Goal: Book appointment/travel/reservation

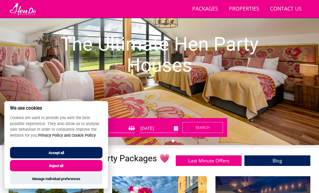
scroll to position [65, 0]
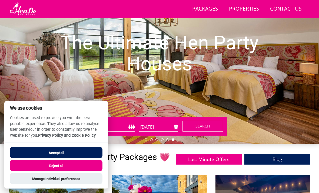
click at [81, 158] on button "Accept all" at bounding box center [56, 152] width 93 height 11
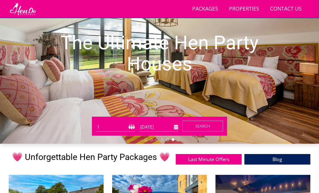
click at [122, 123] on select "1 2 3 4 5 6 7 8 9 10 11 12 13 14 15 16 17 18 19 20 21 22 23 24 25 26 27 28 29 3…" at bounding box center [115, 127] width 39 height 9
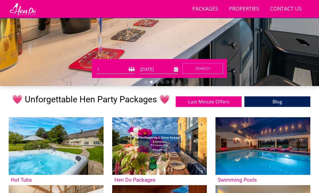
click at [121, 69] on select "1 2 3 4 5 6 7 8 9 10 11 12 13 14 15 16 17 18 19 20 21 22 23 24 25 26 27 28 29 3…" at bounding box center [115, 69] width 39 height 9
select select "20"
click at [169, 70] on input "[DATE]" at bounding box center [158, 69] width 39 height 9
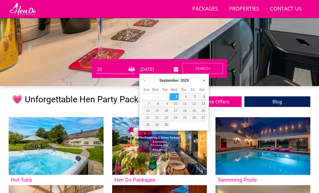
scroll to position [123, 0]
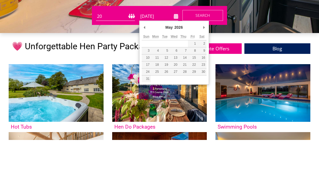
type input "[DATE]"
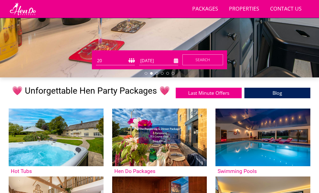
scroll to position [131, 0]
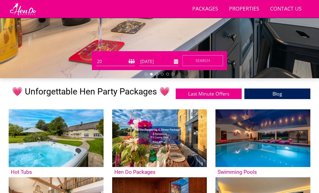
click at [209, 64] on button "Search" at bounding box center [203, 60] width 41 height 11
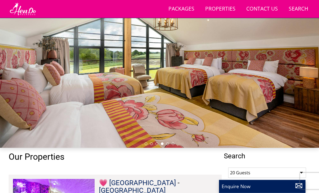
scroll to position [59, 0]
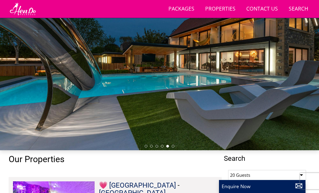
click at [207, 89] on div at bounding box center [159, 60] width 319 height 179
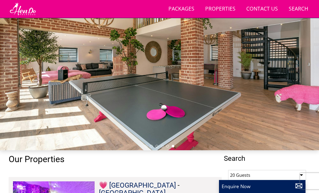
click at [101, 94] on div at bounding box center [159, 60] width 319 height 179
click at [110, 98] on div at bounding box center [159, 60] width 319 height 179
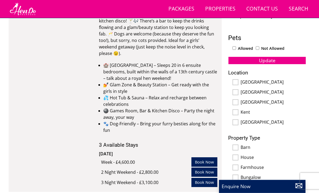
scroll to position [293, 0]
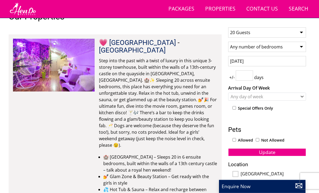
click at [261, 63] on input "[DATE]" at bounding box center [267, 61] width 78 height 10
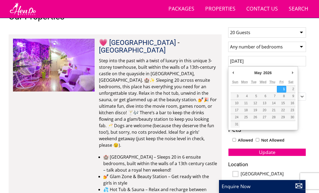
scroll to position [201, 0]
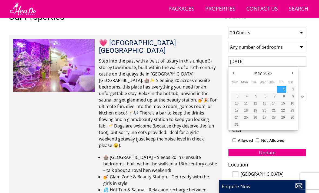
click at [302, 85] on label "Arrival Day Of Week" at bounding box center [267, 88] width 78 height 6
click at [0, 0] on select "[DATE] [DATE] [DATE] [DATE] [DATE] [DATE] [DATE]" at bounding box center [0, 0] width 0 height 0
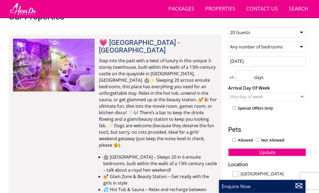
click at [269, 64] on input "[DATE]" at bounding box center [267, 61] width 78 height 10
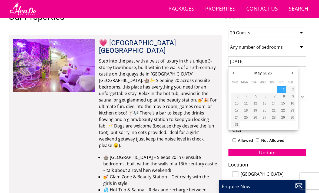
type input "[DATE]"
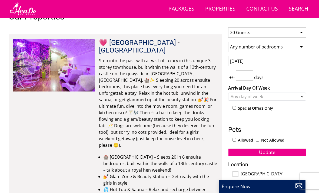
click at [245, 78] on input "number" at bounding box center [244, 75] width 17 height 10
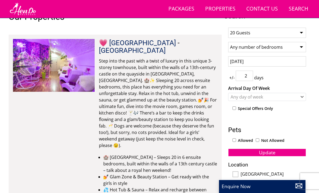
type input "2"
click at [267, 152] on button "Update" at bounding box center [267, 153] width 78 height 8
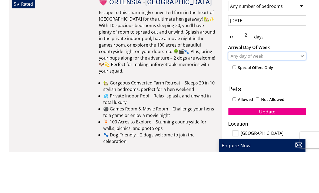
click at [287, 94] on div "Any day of week" at bounding box center [264, 97] width 70 height 6
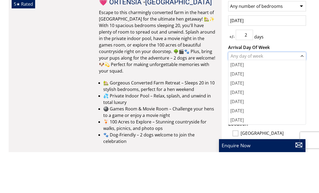
scroll to position [242, 0]
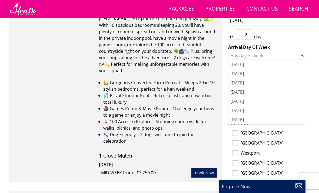
click at [252, 112] on div "[DATE]" at bounding box center [267, 110] width 77 height 9
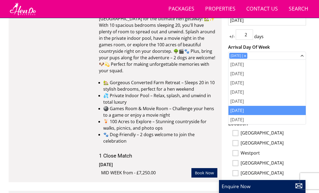
click at [301, 135] on label "[GEOGRAPHIC_DATA]" at bounding box center [273, 133] width 65 height 6
click at [239, 135] on input "[GEOGRAPHIC_DATA]" at bounding box center [236, 133] width 6 height 6
checkbox input "true"
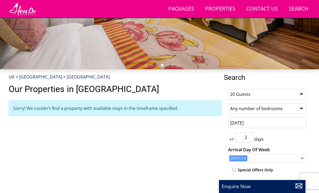
scroll to position [140, 0]
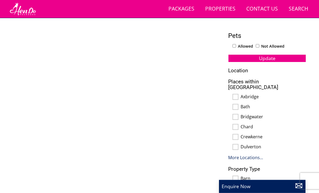
click at [261, 155] on link "More Locations..." at bounding box center [245, 158] width 35 height 6
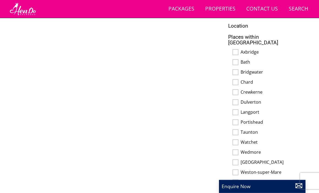
scroll to position [341, 0]
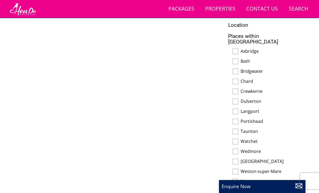
click at [236, 68] on input "Bridgwater" at bounding box center [236, 71] width 6 height 6
checkbox input "true"
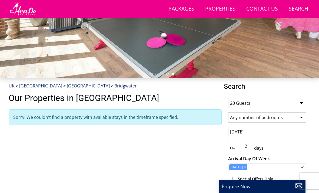
select select "20"
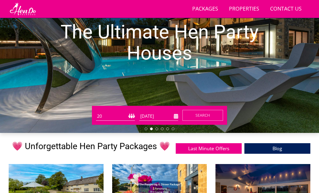
scroll to position [82, 0]
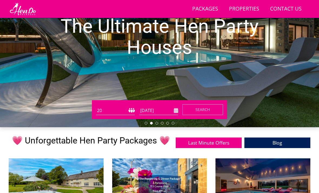
click at [174, 113] on input "[DATE]" at bounding box center [158, 110] width 39 height 9
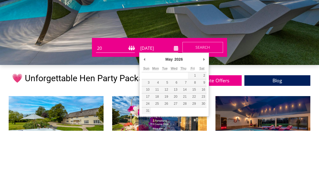
type input "[DATE]"
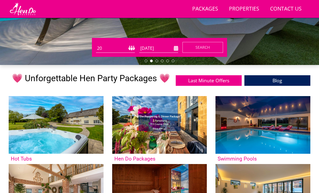
click at [215, 49] on button "Search" at bounding box center [203, 47] width 41 height 11
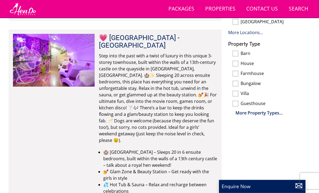
scroll to position [404, 0]
click at [60, 52] on img at bounding box center [54, 60] width 82 height 53
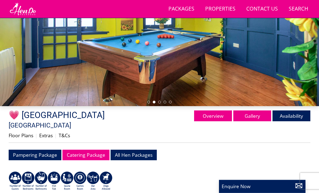
scroll to position [103, 0]
click at [255, 117] on link "Gallery" at bounding box center [253, 115] width 38 height 11
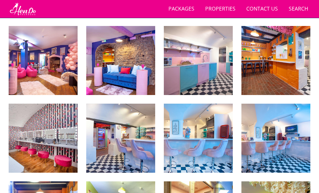
scroll to position [326, 0]
click at [300, 64] on img at bounding box center [276, 60] width 69 height 69
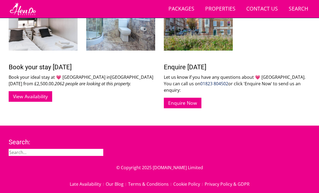
scroll to position [680, 0]
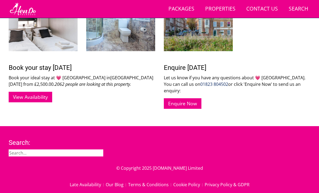
click at [32, 92] on link "View Availability" at bounding box center [31, 97] width 44 height 11
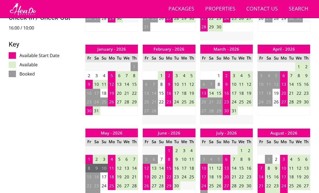
scroll to position [313, 0]
click at [97, 155] on td "2" at bounding box center [97, 159] width 8 height 9
click at [98, 155] on td "2" at bounding box center [97, 159] width 8 height 9
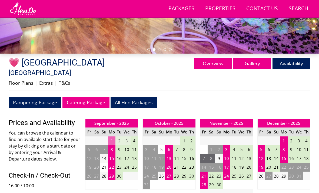
scroll to position [155, 0]
click at [132, 98] on link "All Hen Packages" at bounding box center [134, 102] width 46 height 11
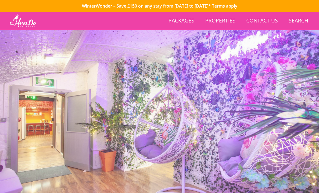
scroll to position [155, 0]
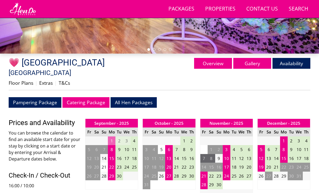
click at [82, 97] on link "Catering Package" at bounding box center [86, 102] width 47 height 11
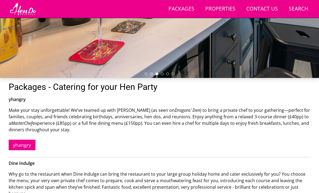
scroll to position [122, 0]
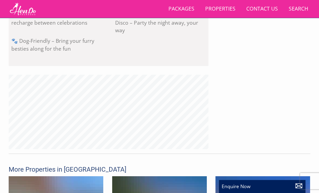
scroll to position [103, 0]
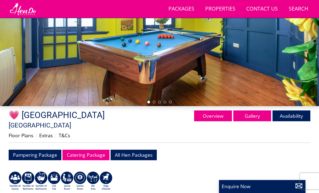
scroll to position [404, 0]
